Goal: Find specific page/section: Find specific page/section

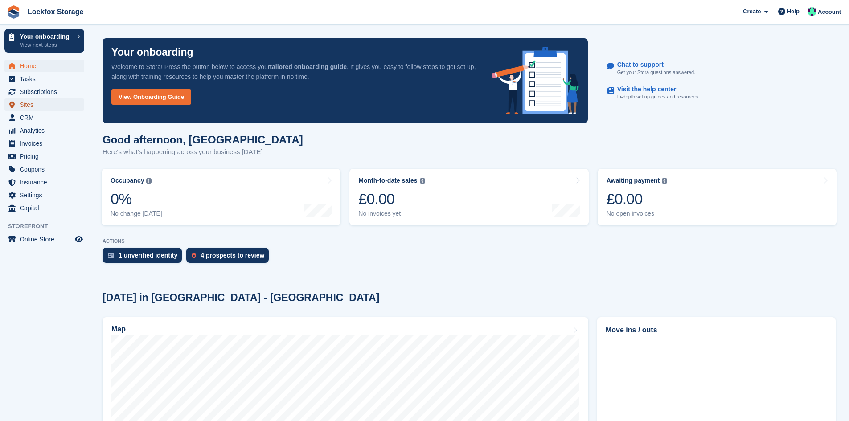
click at [25, 110] on span "Sites" at bounding box center [46, 105] width 53 height 12
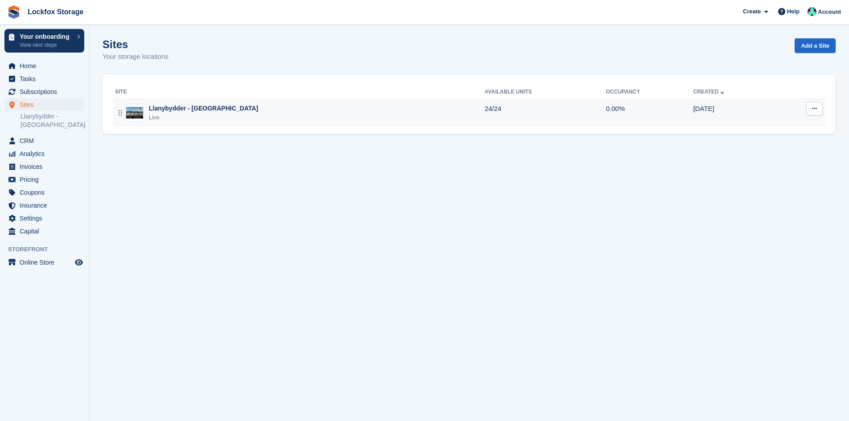
click at [202, 114] on div "Live" at bounding box center [203, 117] width 109 height 9
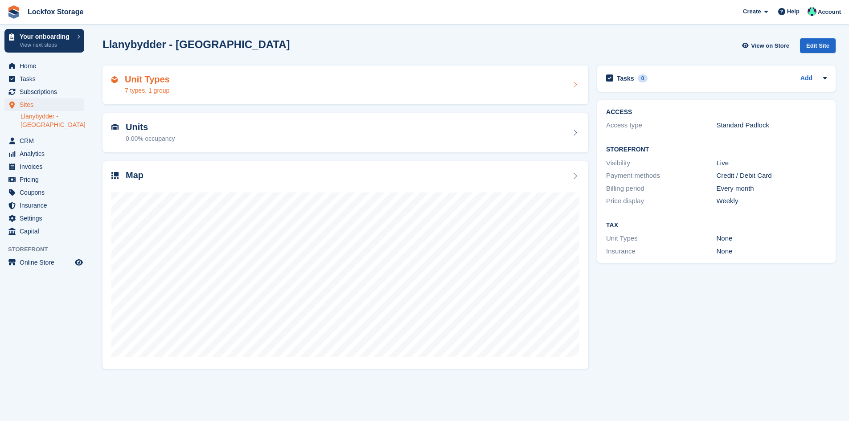
click at [185, 90] on div "Unit Types 7 types, 1 group" at bounding box center [345, 84] width 468 height 21
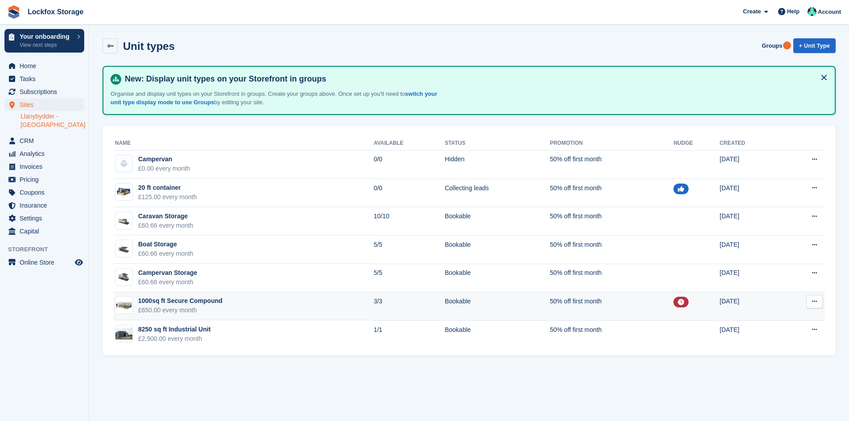
click at [673, 305] on div at bounding box center [680, 302] width 15 height 11
